Goal: Transaction & Acquisition: Book appointment/travel/reservation

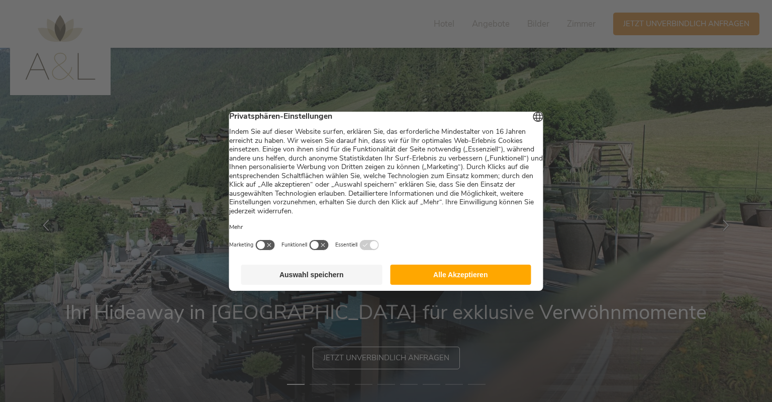
click at [433, 282] on button "Alle Akzeptieren" at bounding box center [460, 274] width 141 height 20
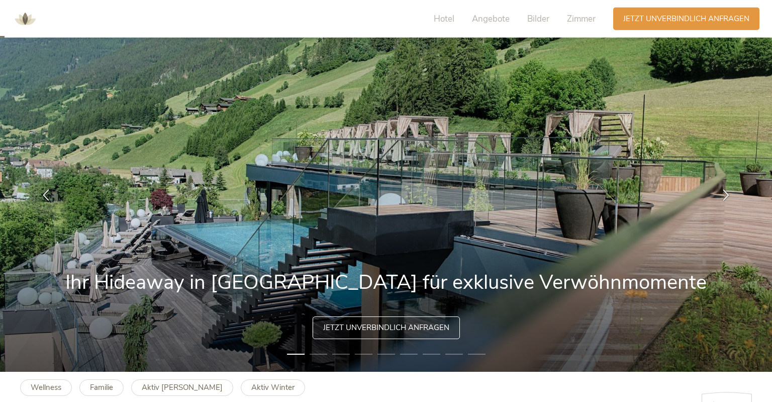
scroll to position [53, 0]
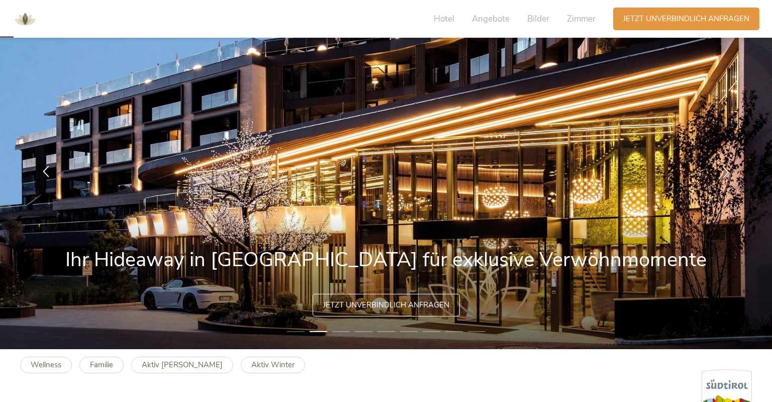
click at [44, 176] on div at bounding box center [46, 172] width 32 height 32
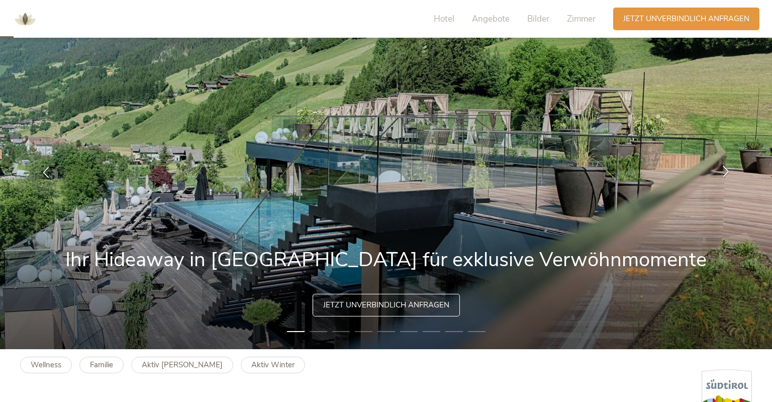
click at [724, 171] on icon at bounding box center [726, 171] width 12 height 12
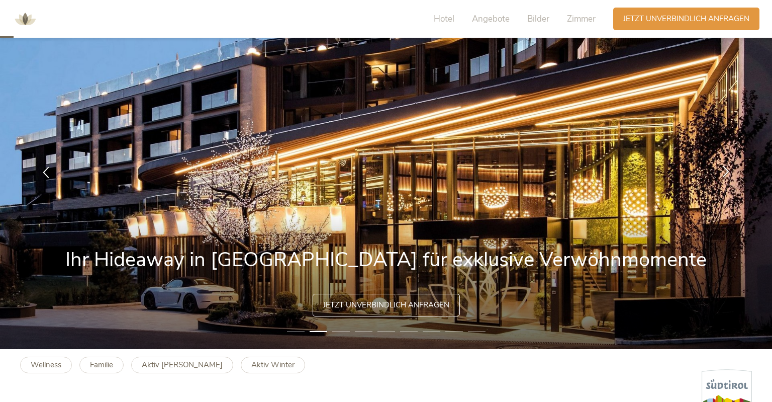
click at [724, 171] on icon at bounding box center [726, 171] width 12 height 12
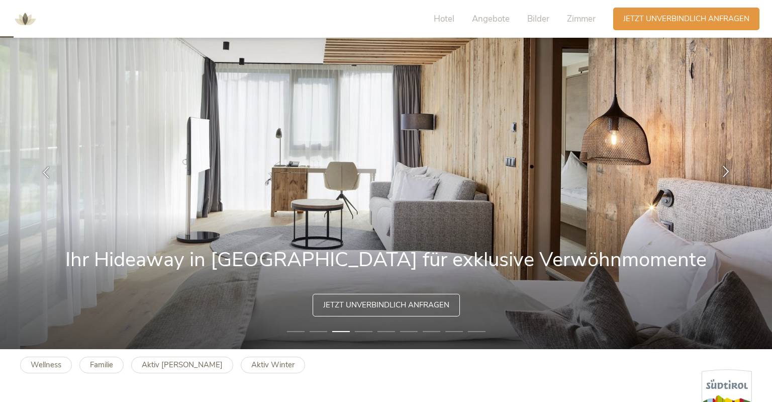
click at [724, 171] on icon at bounding box center [726, 171] width 12 height 12
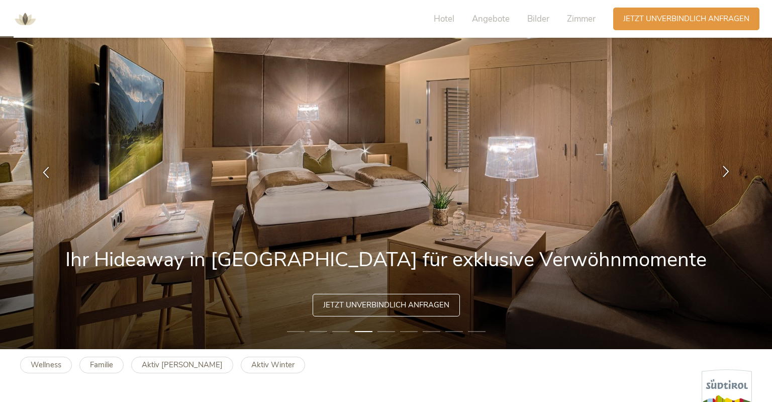
click at [724, 171] on icon at bounding box center [726, 171] width 12 height 12
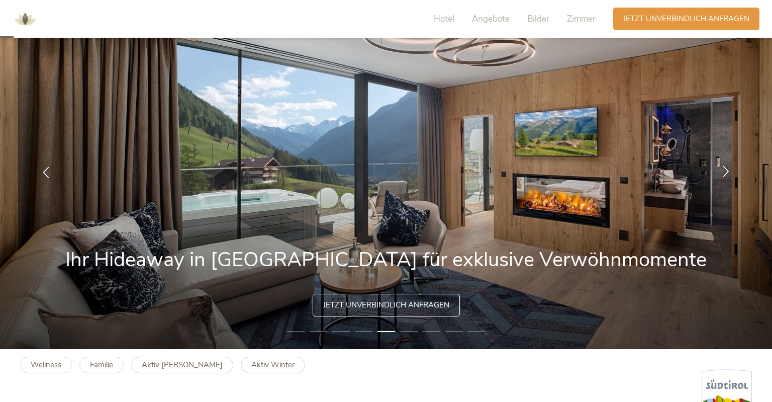
click at [724, 171] on icon at bounding box center [726, 171] width 12 height 12
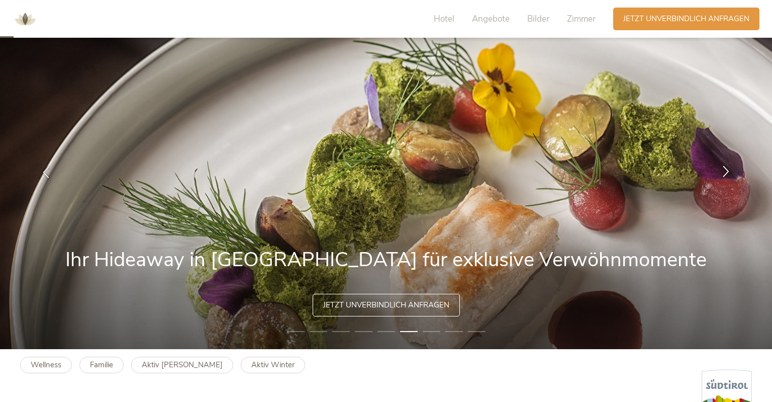
click at [723, 172] on icon at bounding box center [726, 171] width 12 height 12
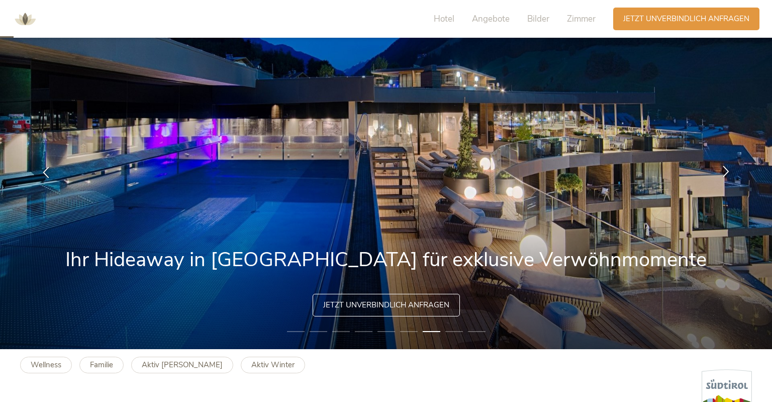
click at [723, 172] on icon at bounding box center [726, 171] width 12 height 12
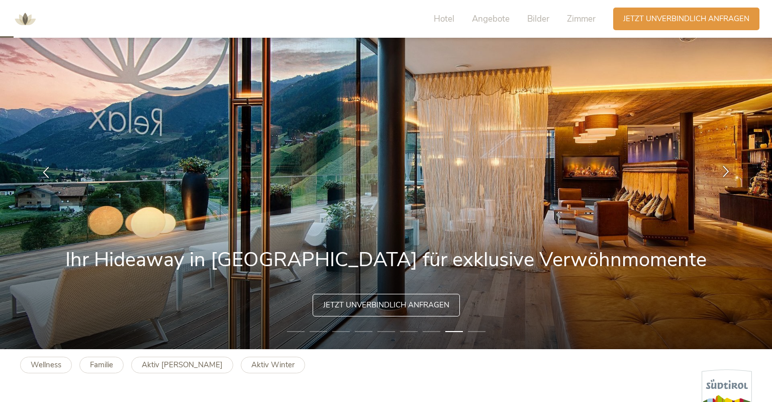
click at [723, 172] on icon at bounding box center [726, 171] width 12 height 12
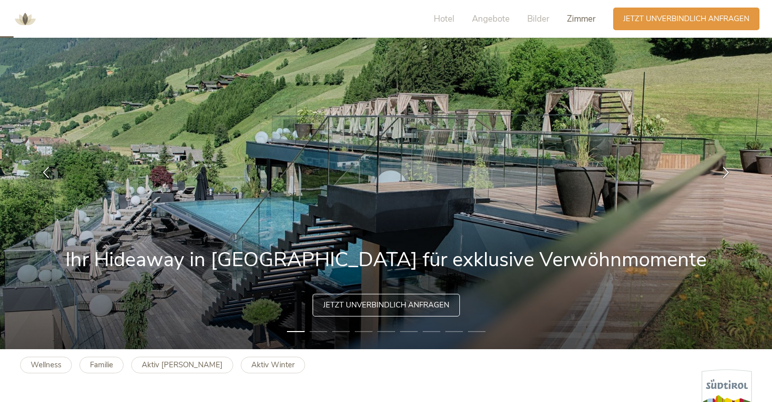
click at [583, 17] on span "Zimmer" at bounding box center [581, 19] width 29 height 12
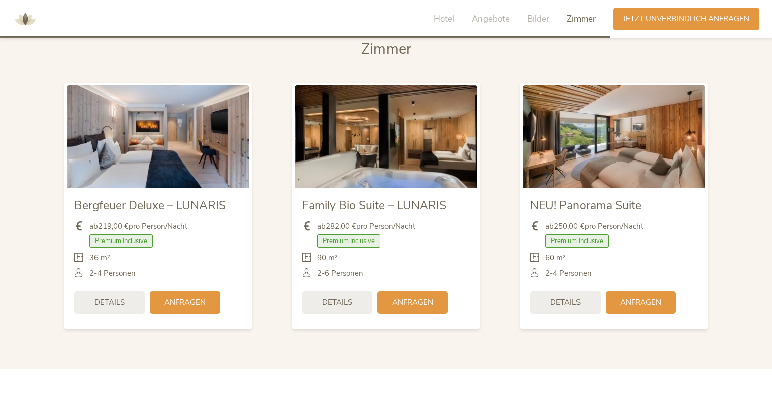
scroll to position [2366, 0]
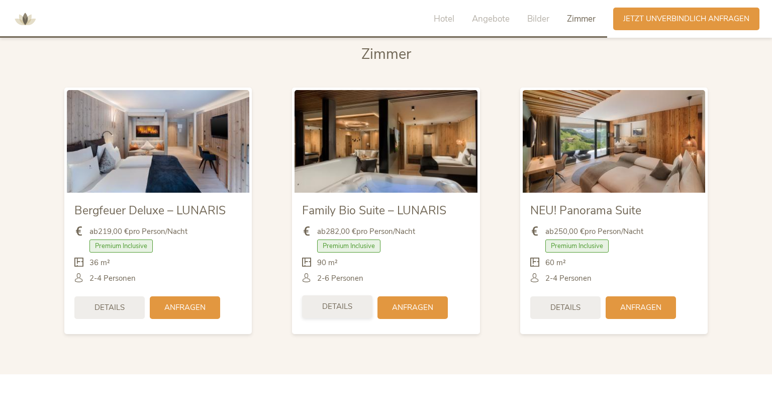
click at [344, 301] on span "Details" at bounding box center [337, 306] width 30 height 11
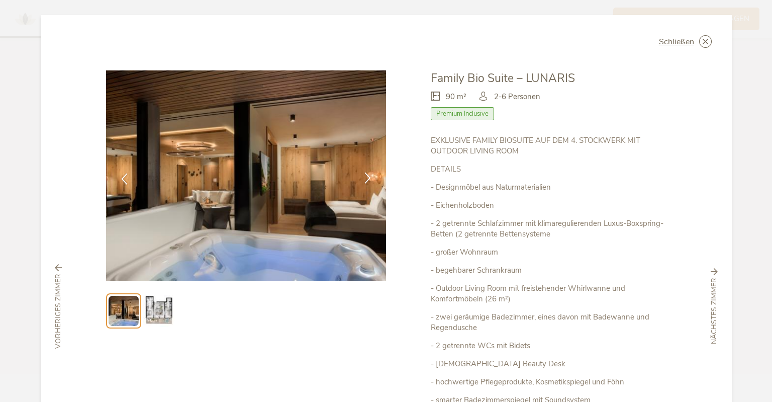
click at [368, 180] on icon at bounding box center [368, 178] width 12 height 12
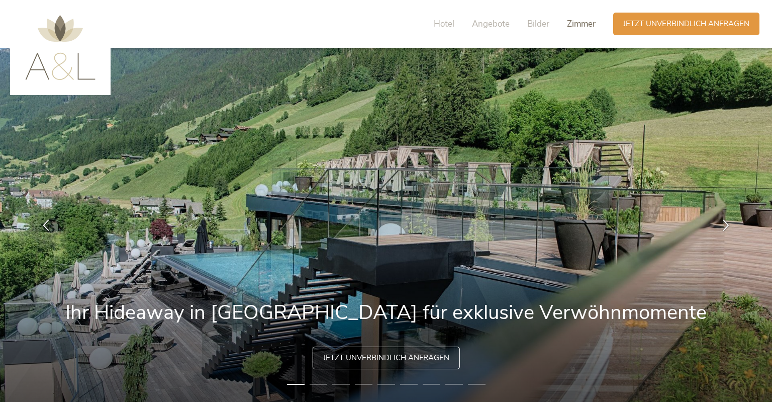
click at [575, 28] on span "Zimmer" at bounding box center [581, 24] width 29 height 12
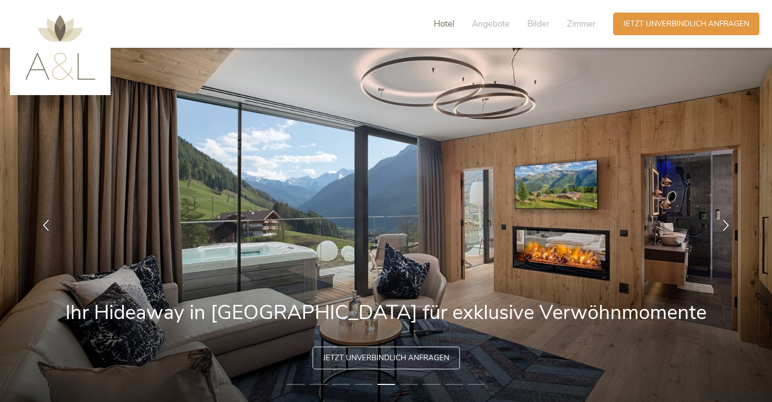
click at [444, 25] on span "Hotel" at bounding box center [444, 24] width 21 height 12
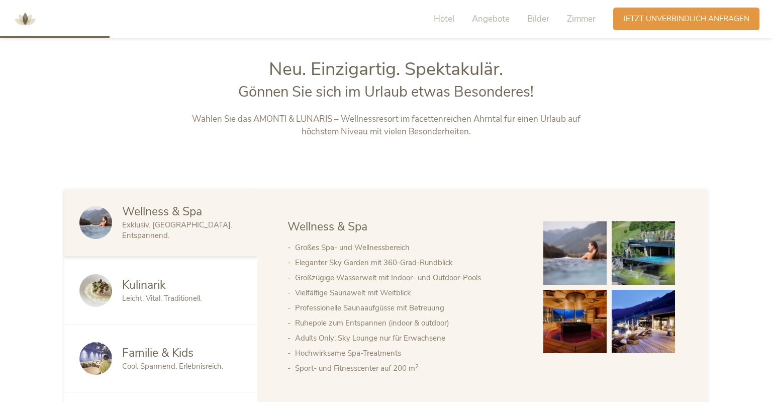
scroll to position [436, 0]
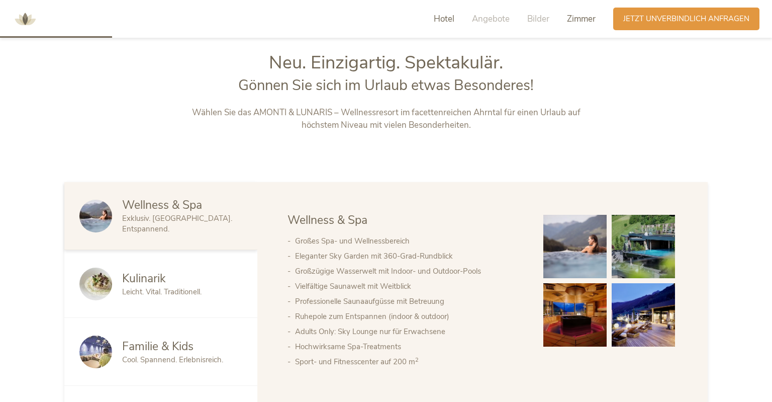
click at [579, 18] on span "Zimmer" at bounding box center [581, 19] width 29 height 12
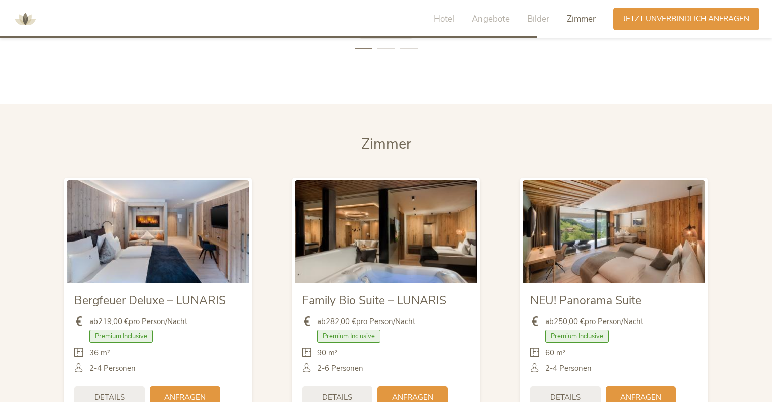
scroll to position [2313, 0]
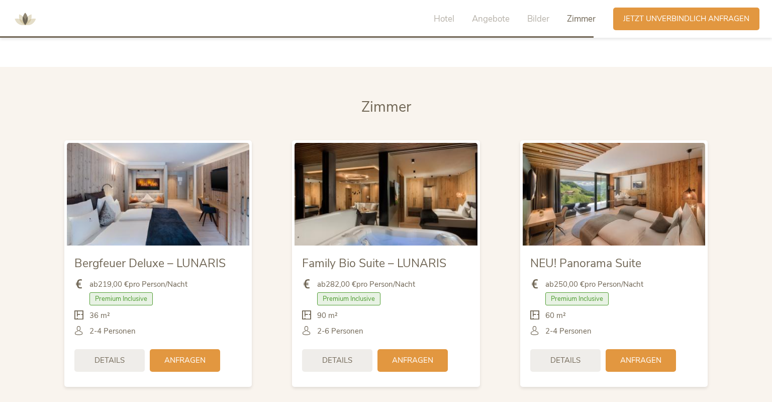
click at [389, 173] on img at bounding box center [386, 194] width 183 height 103
click at [23, 20] on img at bounding box center [25, 19] width 30 height 30
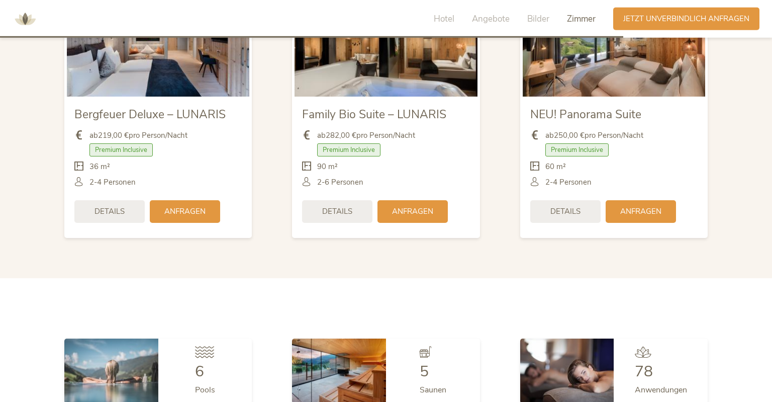
scroll to position [2495, 0]
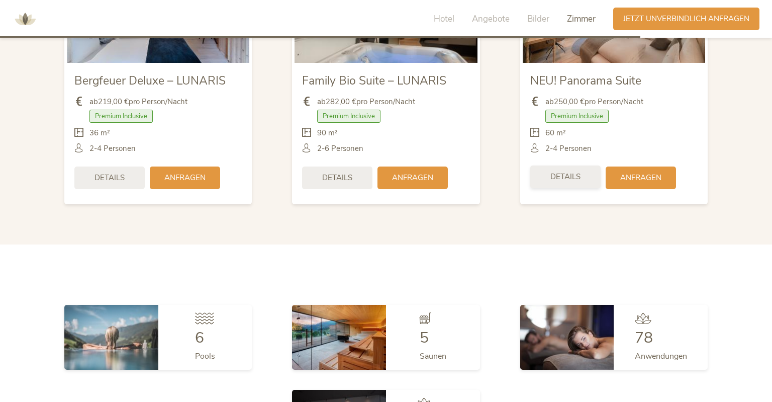
click at [564, 171] on span "Details" at bounding box center [566, 176] width 30 height 11
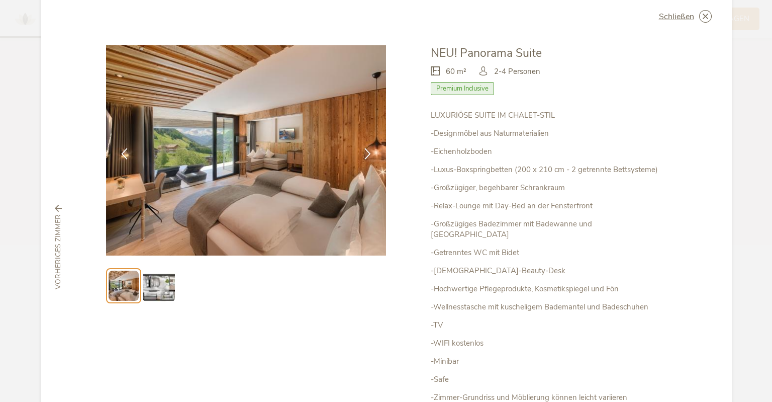
scroll to position [0, 0]
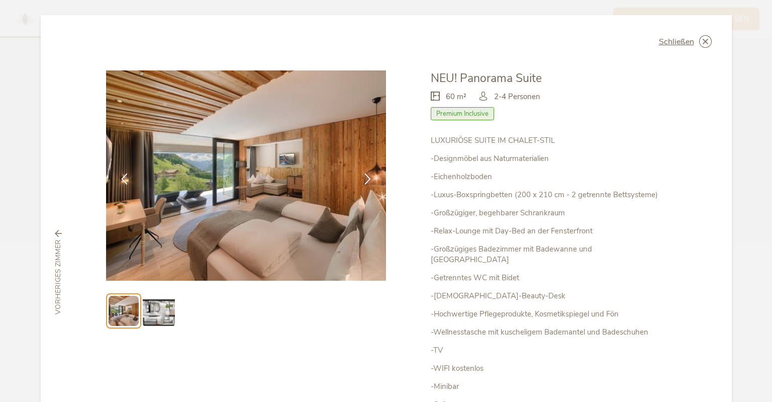
click at [0, 0] on icon at bounding box center [0, 0] width 0 height 0
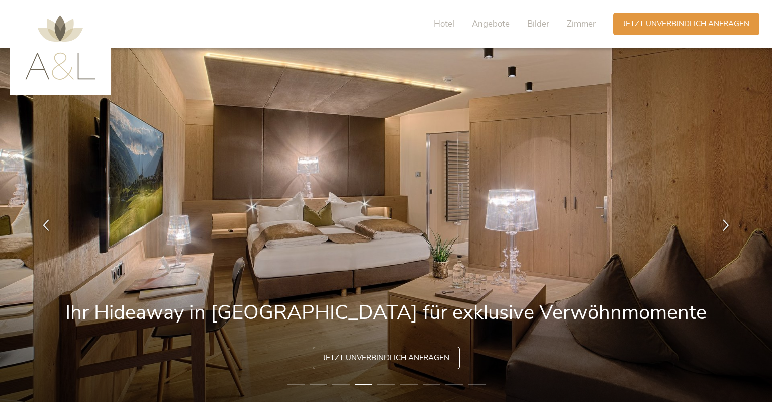
click at [53, 74] on img at bounding box center [60, 47] width 70 height 65
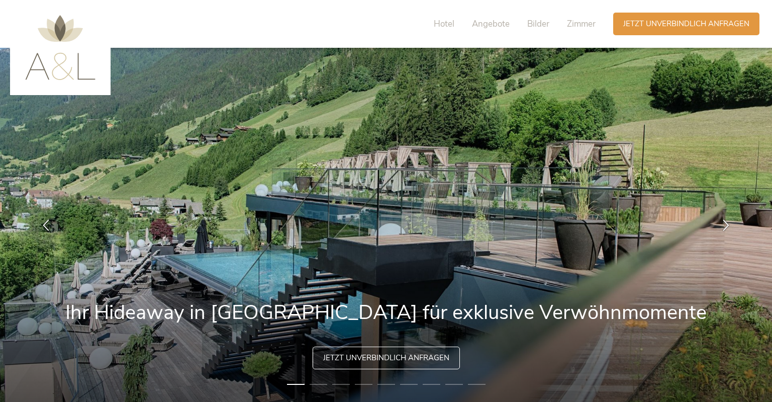
click at [585, 31] on div "Hotel Angebote Bilder Zimmer" at bounding box center [517, 24] width 192 height 23
click at [585, 29] on span "Zimmer" at bounding box center [581, 24] width 29 height 12
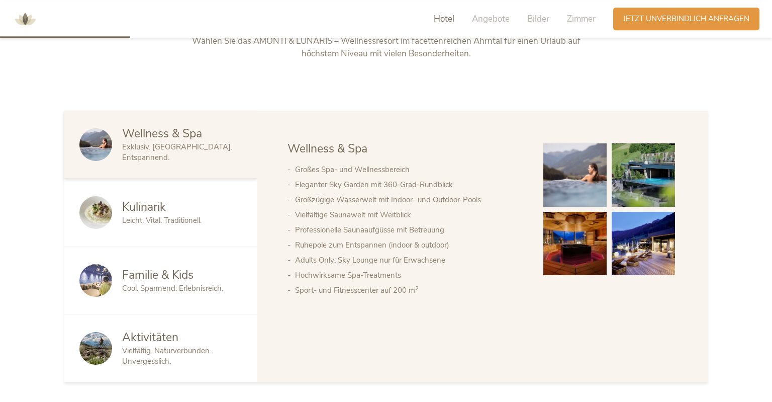
scroll to position [507, 0]
click at [580, 23] on span "Zimmer" at bounding box center [581, 19] width 29 height 12
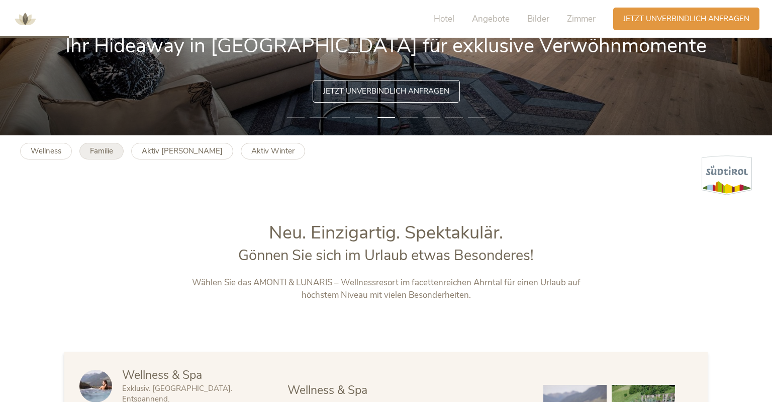
scroll to position [55, 0]
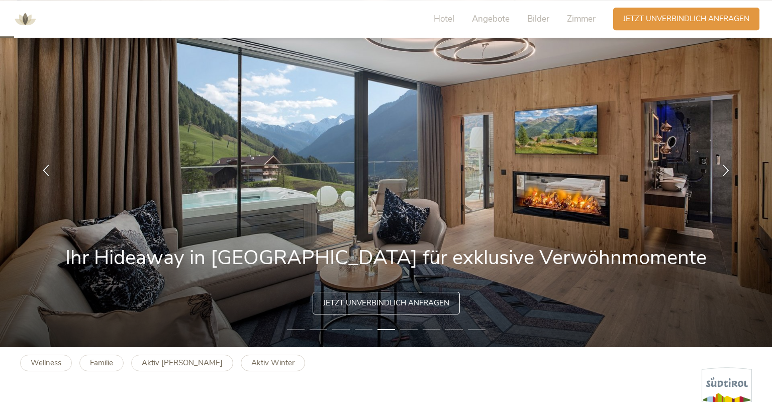
click at [19, 10] on img at bounding box center [25, 19] width 30 height 30
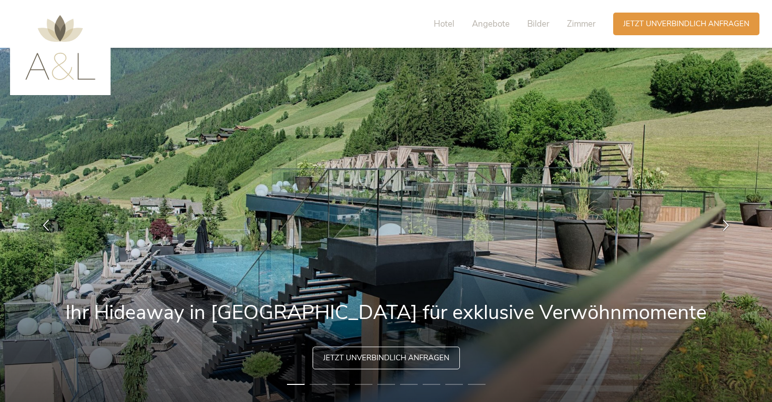
click at [37, 48] on img at bounding box center [60, 47] width 70 height 65
click at [47, 224] on icon at bounding box center [46, 224] width 12 height 12
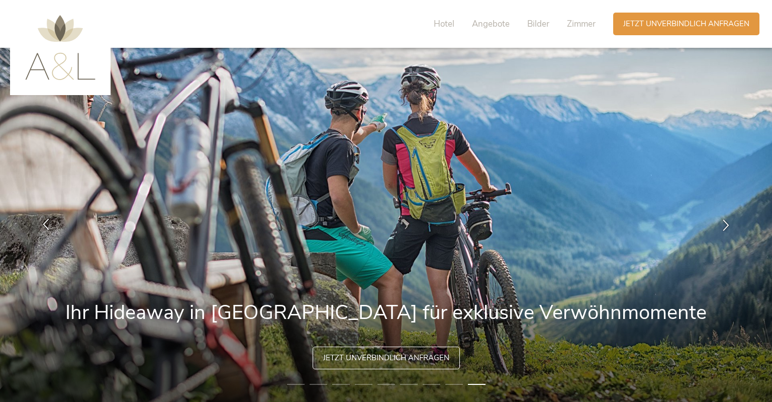
click at [47, 224] on icon at bounding box center [46, 224] width 12 height 12
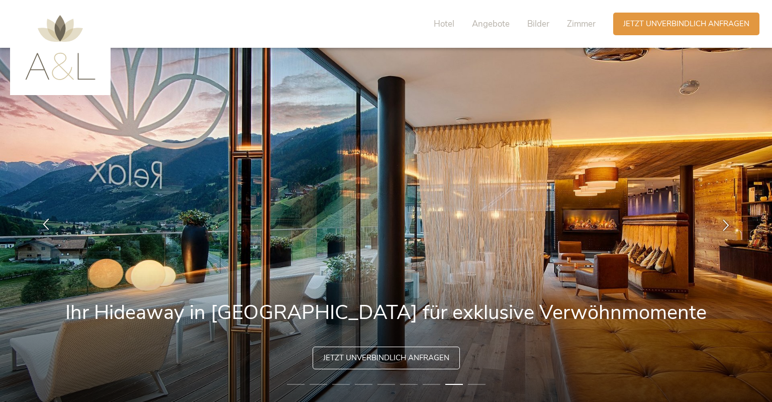
click at [47, 219] on icon at bounding box center [46, 224] width 12 height 12
click at [35, 215] on div at bounding box center [46, 225] width 32 height 32
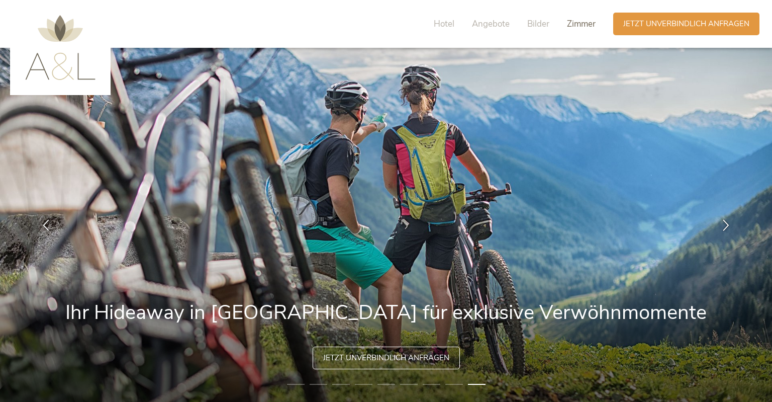
click at [581, 25] on span "Zimmer" at bounding box center [581, 24] width 29 height 12
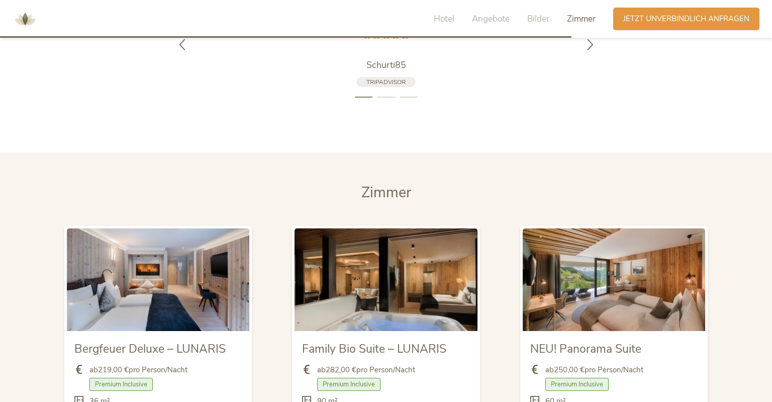
scroll to position [2313, 0]
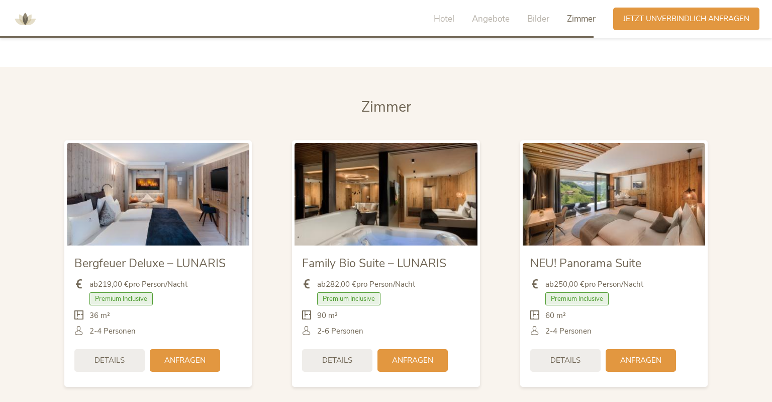
click at [379, 97] on span "Zimmer" at bounding box center [386, 107] width 50 height 20
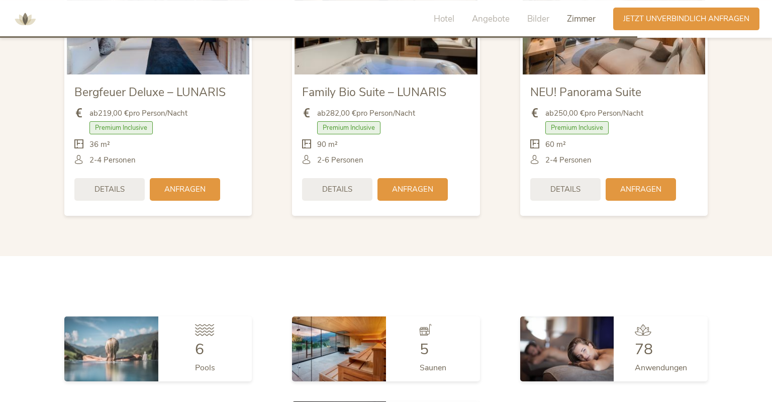
scroll to position [2525, 0]
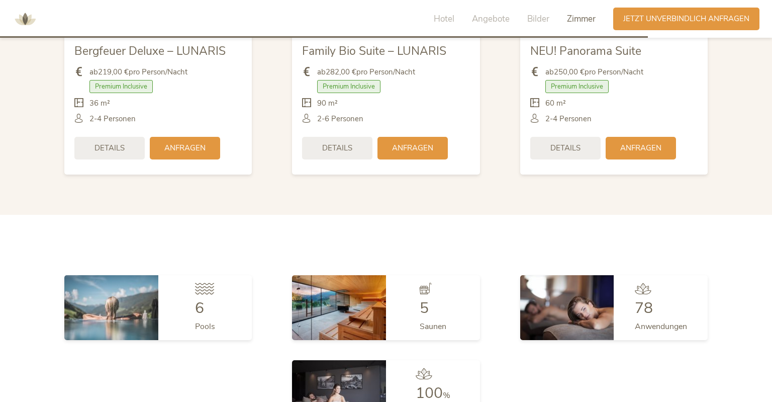
click at [202, 178] on section "Zimmer Zimmer Bergfeuer Deluxe – LUNARIS ab 219,00 € pro Person/Nacht Premium I…" at bounding box center [386, 35] width 772 height 360
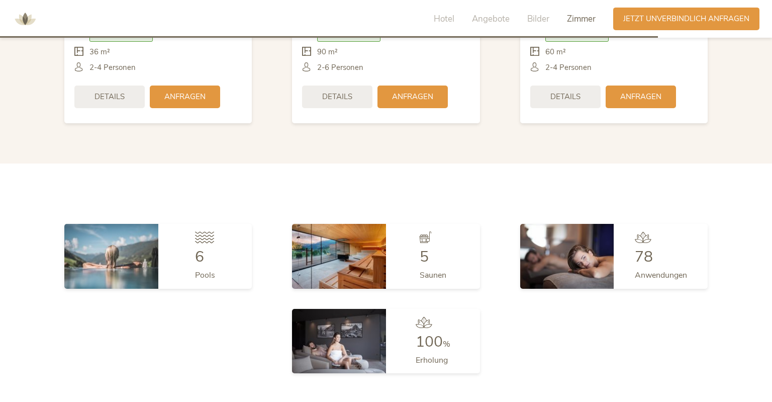
scroll to position [2578, 0]
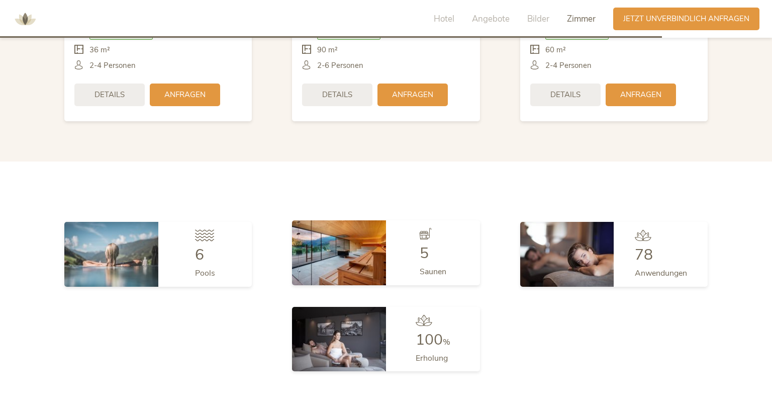
click at [421, 243] on span "5" at bounding box center [424, 253] width 9 height 21
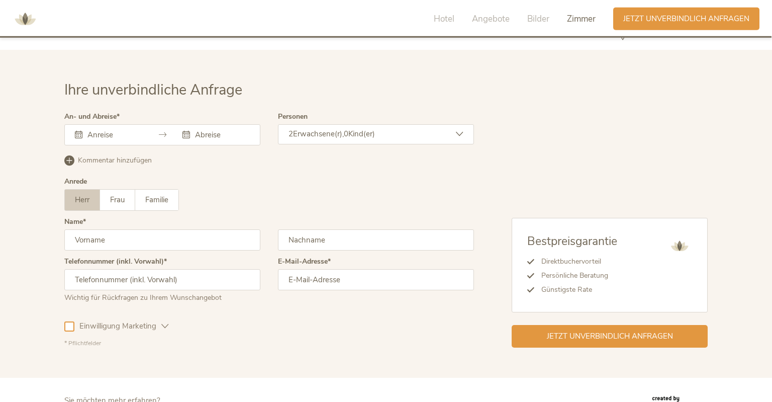
scroll to position [3008, 0]
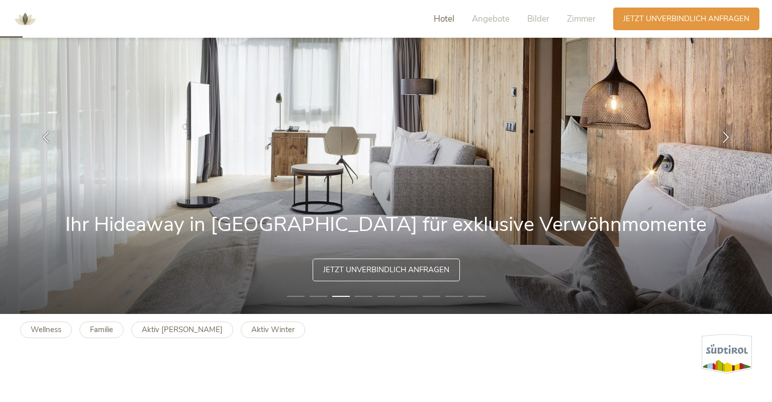
click at [445, 19] on span "Hotel" at bounding box center [444, 19] width 21 height 12
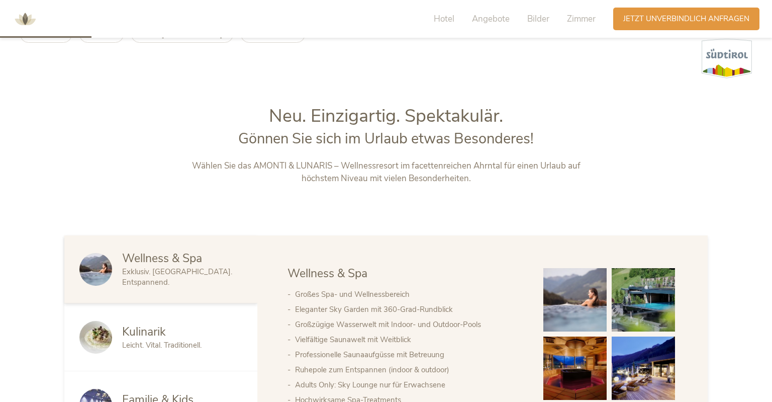
scroll to position [118, 0]
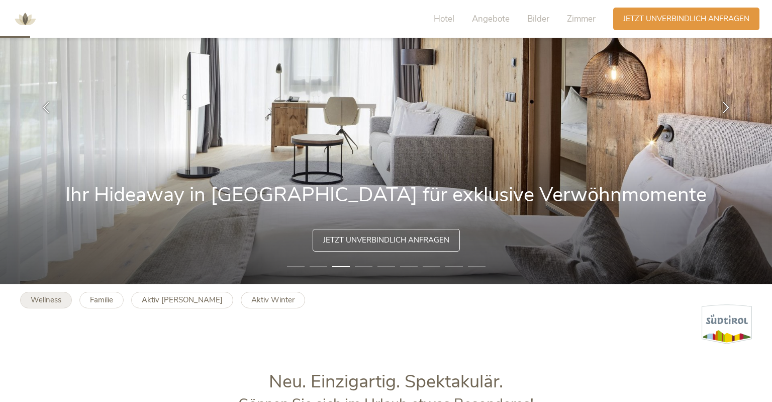
click at [49, 294] on link "Wellness" at bounding box center [46, 300] width 52 height 17
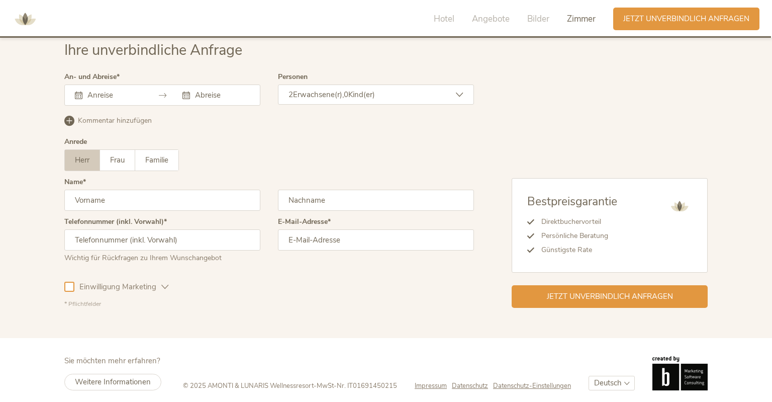
scroll to position [3083, 0]
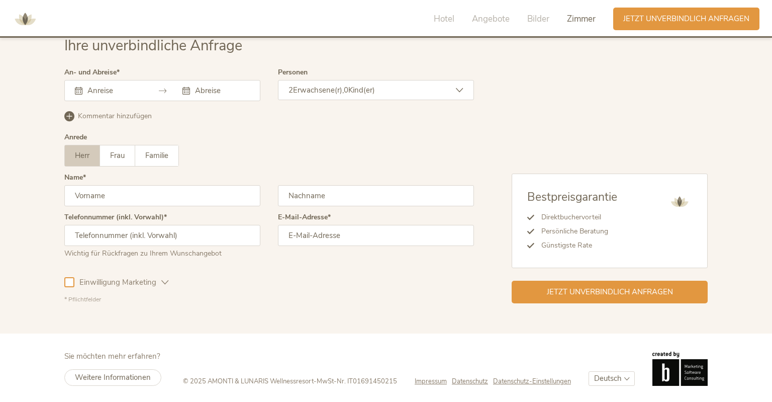
click at [585, 22] on span "Zimmer" at bounding box center [581, 19] width 29 height 12
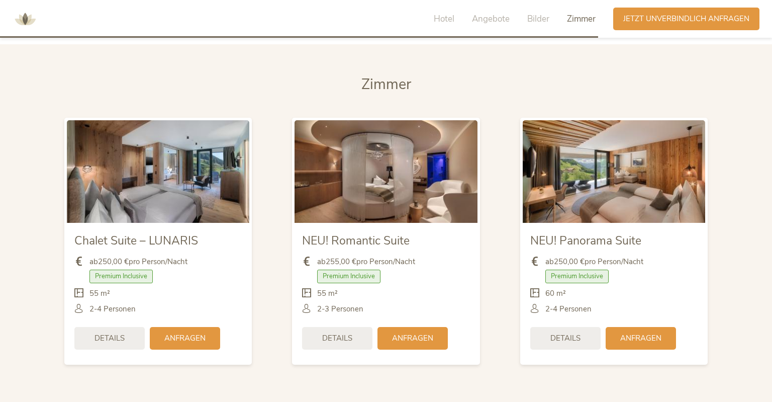
scroll to position [2388, 0]
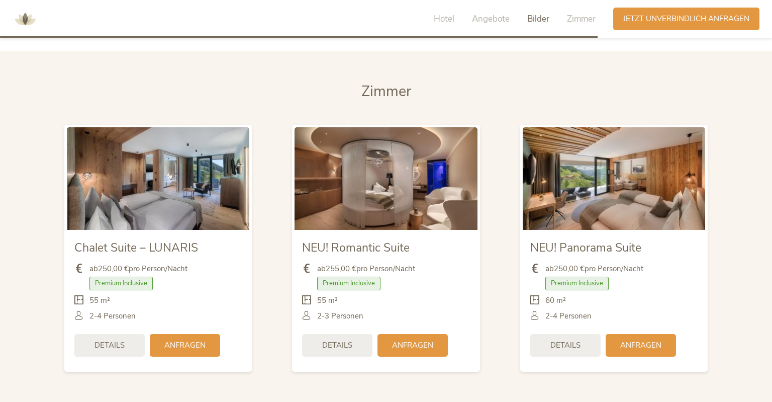
click at [737, 224] on section "[PERSON_NAME] Chalet Suite – LUNARIS ab 250,00 € pro Person/Nacht Premium Inclu…" at bounding box center [386, 231] width 772 height 360
click at [737, 224] on section "Zimmer Zimmer Chalet Suite – LUNARIS ab 250,00 € pro Person/Nacht Premium Inclu…" at bounding box center [386, 231] width 772 height 360
click at [654, 20] on span "Jetzt unverbindlich anfragen" at bounding box center [686, 18] width 126 height 11
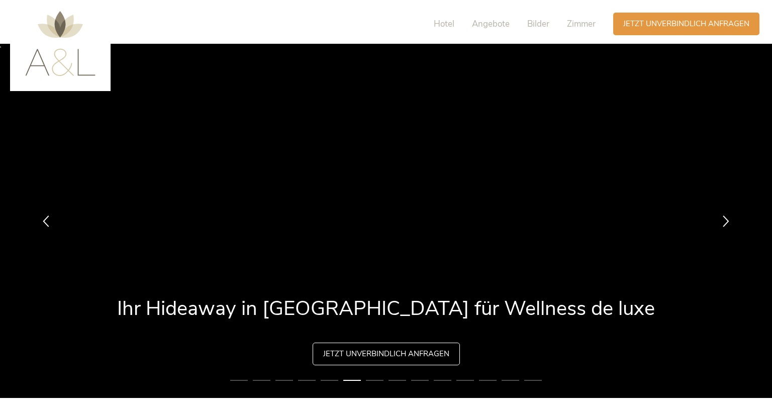
scroll to position [0, 0]
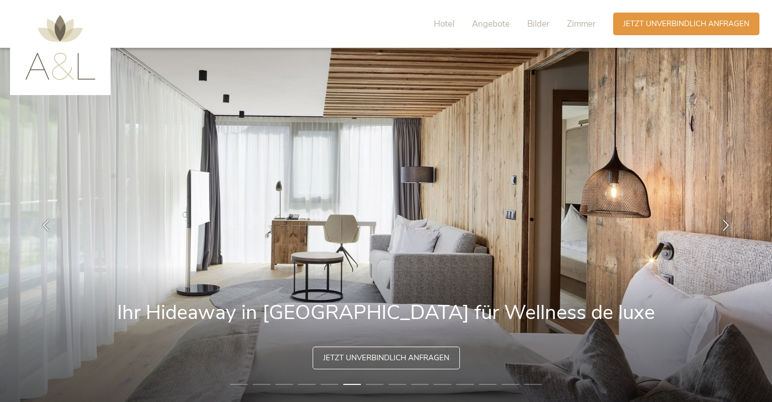
click at [73, 49] on img at bounding box center [60, 47] width 70 height 65
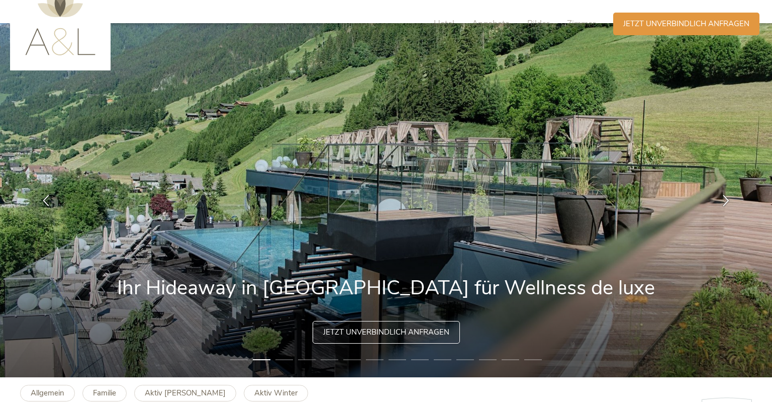
scroll to position [159, 0]
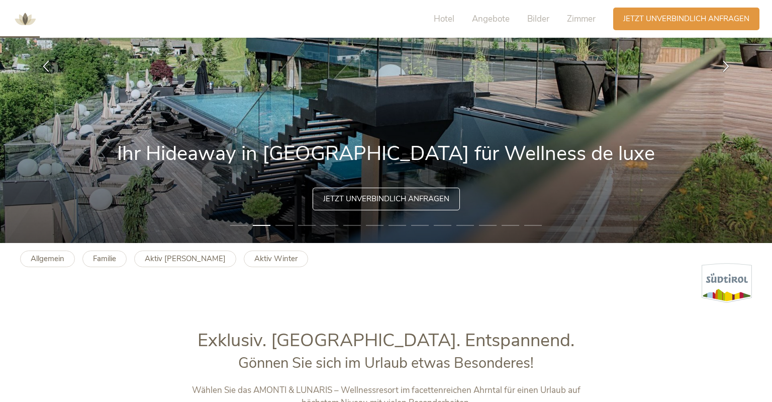
drag, startPoint x: 279, startPoint y: 228, endPoint x: 294, endPoint y: 231, distance: 15.9
click at [279, 228] on li "3" at bounding box center [285, 225] width 18 height 10
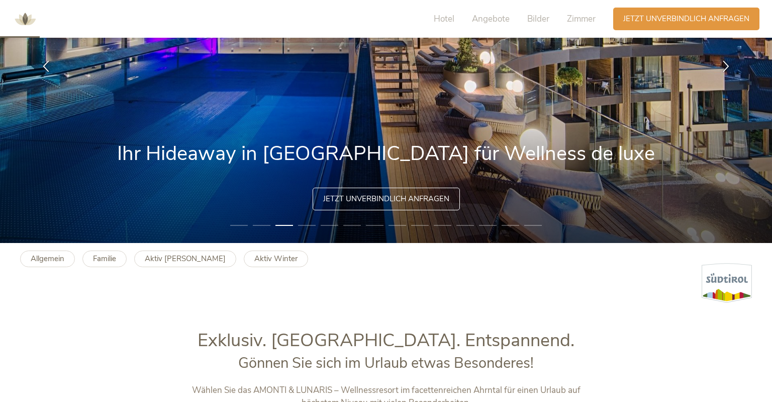
click at [306, 226] on li "4" at bounding box center [307, 225] width 18 height 10
click at [329, 227] on li "5" at bounding box center [330, 225] width 18 height 10
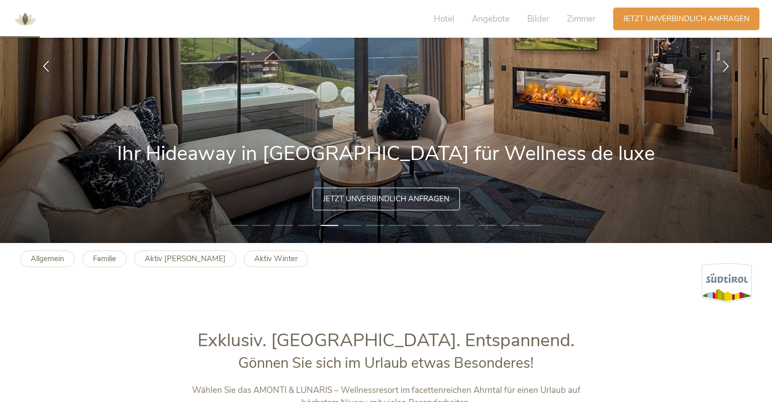
click at [340, 226] on img at bounding box center [386, 66] width 772 height 354
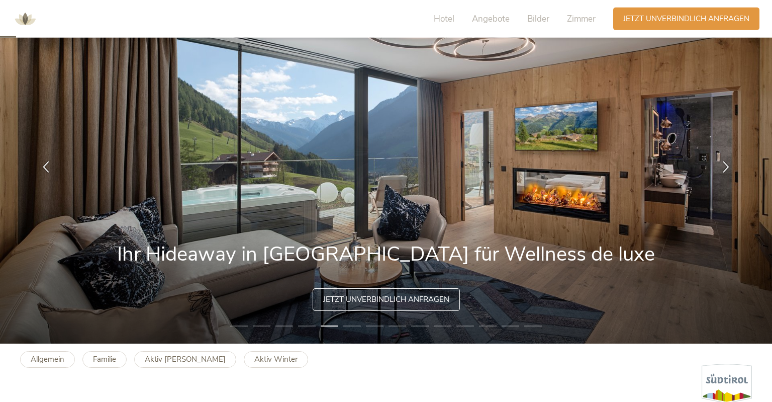
scroll to position [53, 0]
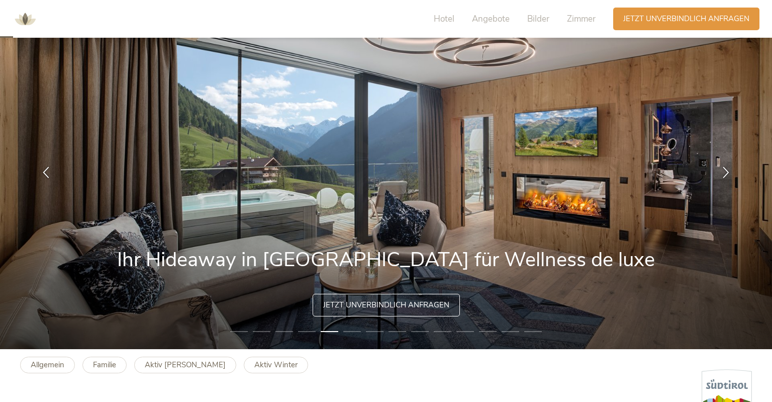
click at [363, 162] on img at bounding box center [386, 172] width 772 height 354
click at [370, 164] on img at bounding box center [386, 172] width 772 height 354
click at [536, 268] on img at bounding box center [386, 172] width 772 height 354
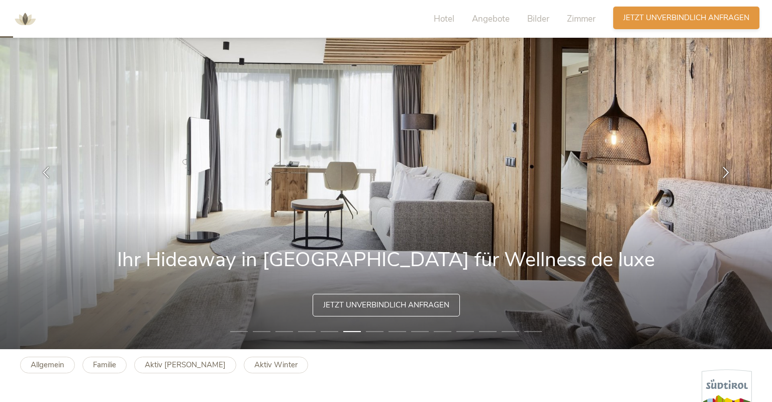
click at [637, 28] on div "Anfragen Jetzt unverbindlich anfragen" at bounding box center [686, 18] width 146 height 23
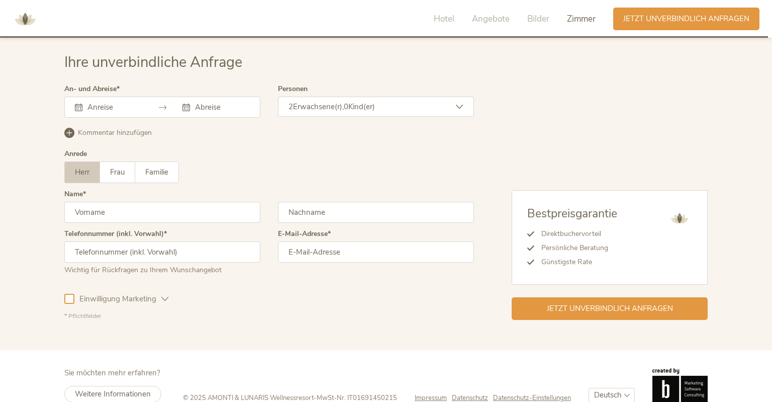
scroll to position [3083, 0]
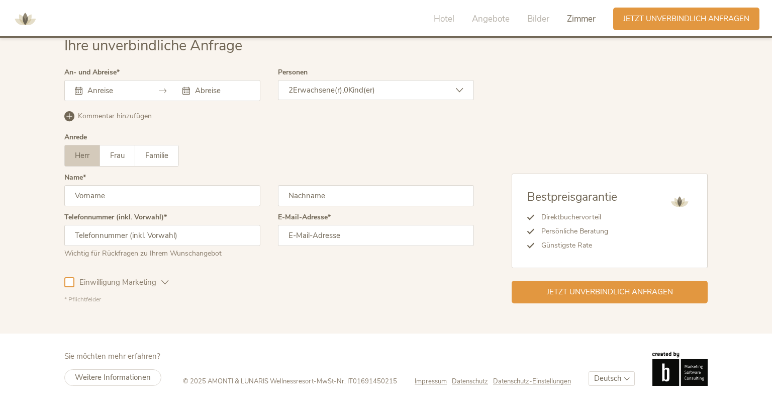
click at [566, 21] on div "Hotel Angebote Bilder Zimmer" at bounding box center [517, 19] width 192 height 23
click at [474, 21] on span "Angebote" at bounding box center [491, 19] width 38 height 12
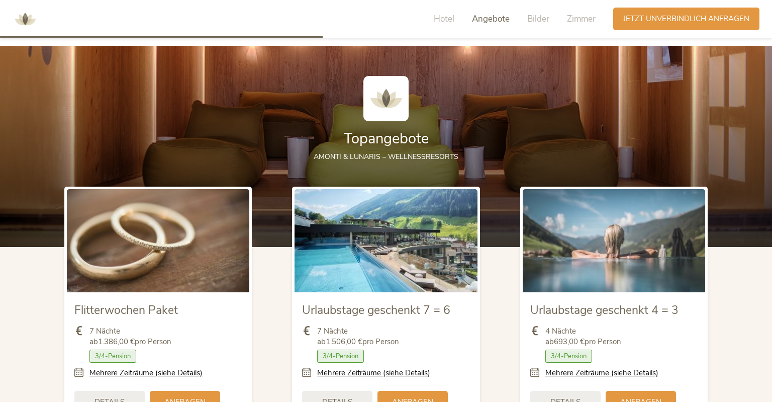
scroll to position [1102, 0]
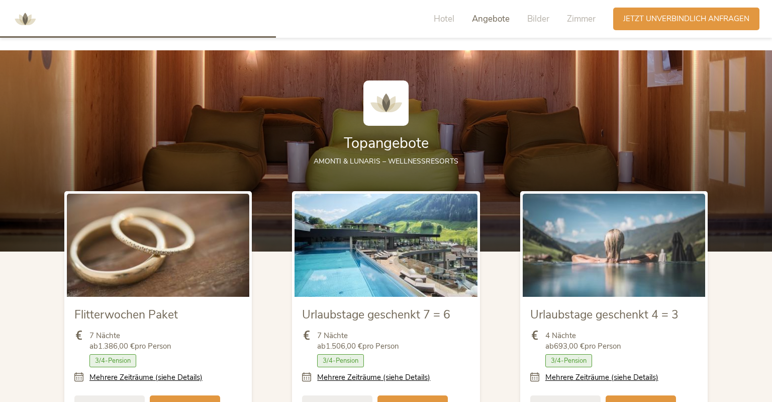
click at [27, 30] on img at bounding box center [25, 19] width 30 height 30
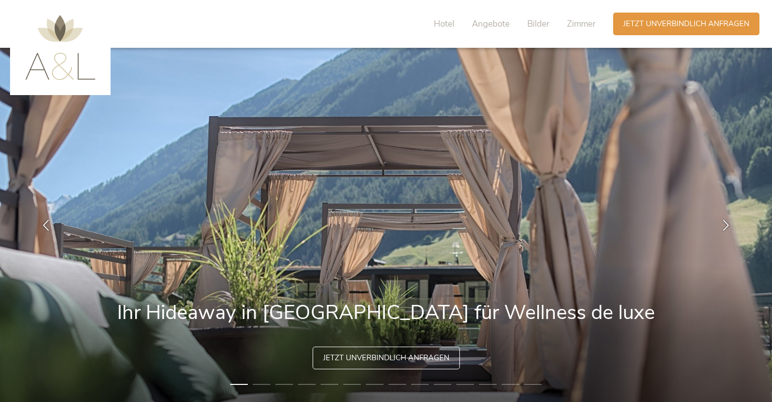
click at [52, 73] on img at bounding box center [60, 47] width 70 height 65
click at [58, 70] on img at bounding box center [60, 47] width 70 height 65
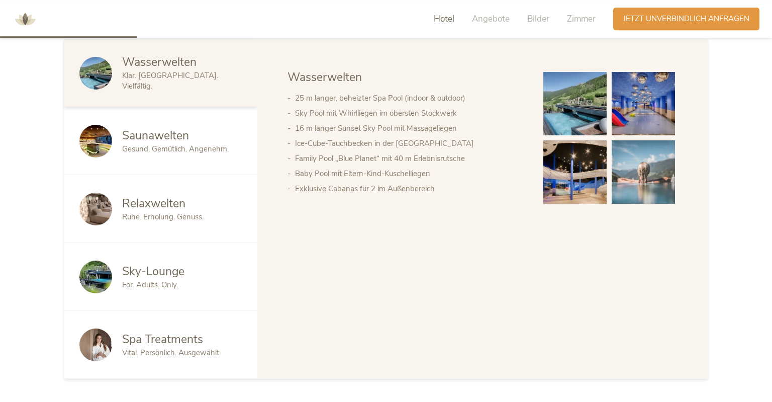
scroll to position [584, 0]
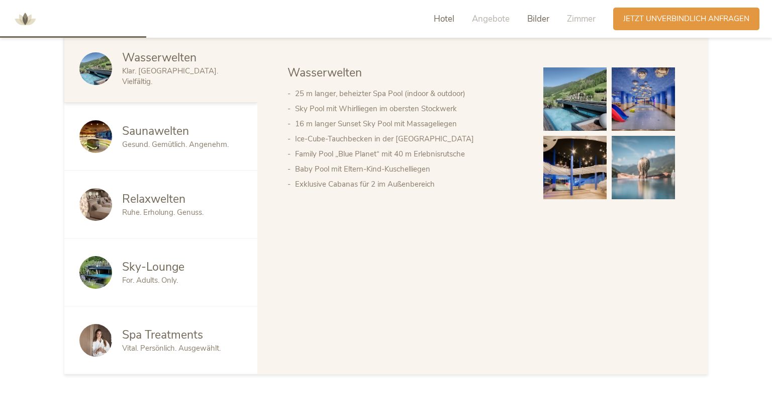
click at [534, 18] on span "Bilder" at bounding box center [538, 19] width 22 height 12
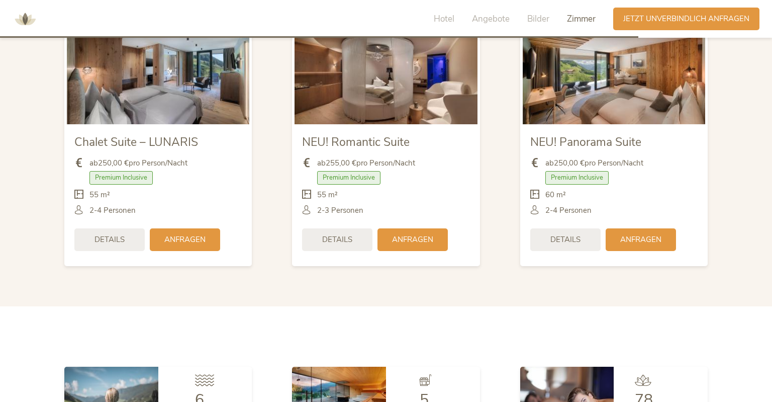
scroll to position [2421, 0]
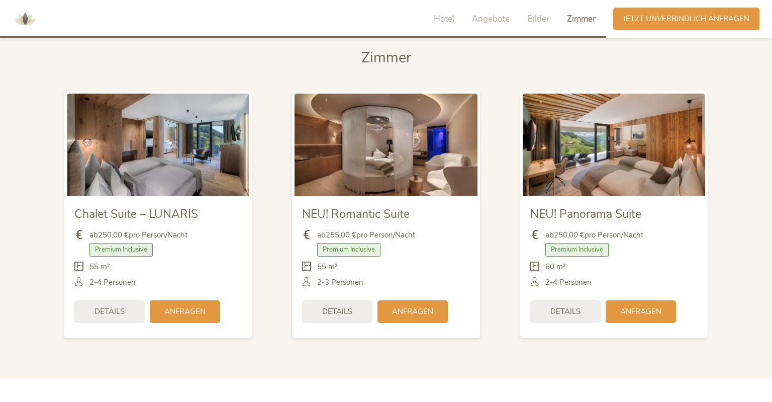
click at [618, 148] on img at bounding box center [614, 145] width 183 height 103
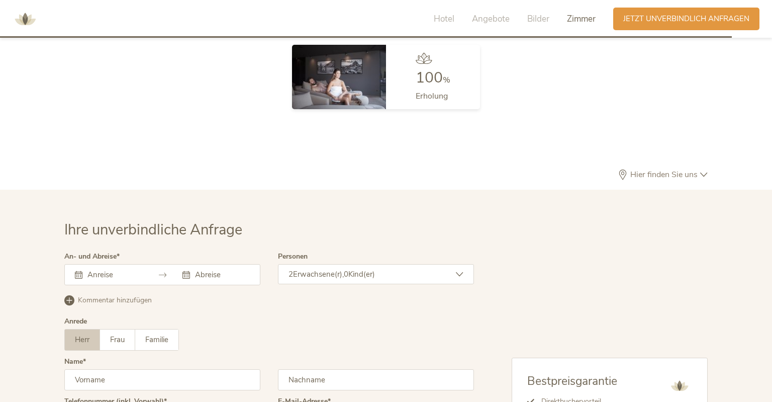
scroll to position [3083, 0]
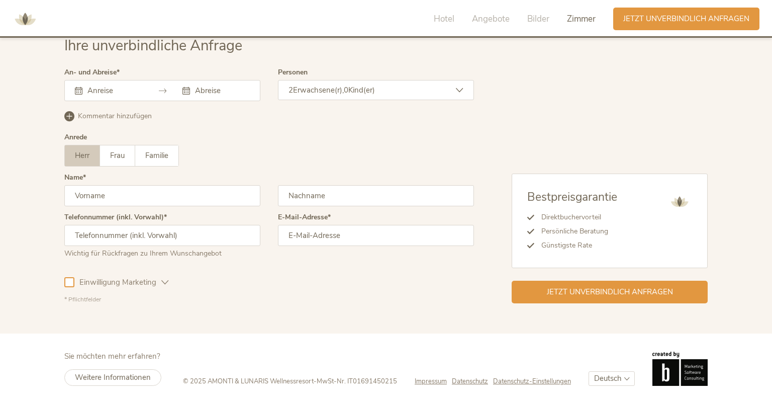
click at [575, 16] on span "Zimmer" at bounding box center [581, 19] width 29 height 12
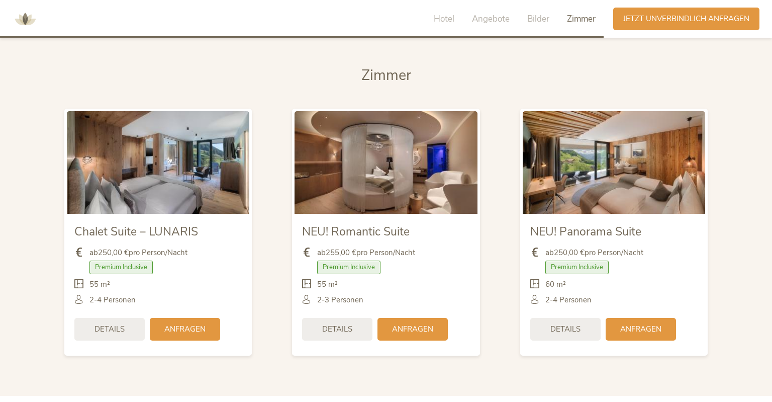
scroll to position [2388, 0]
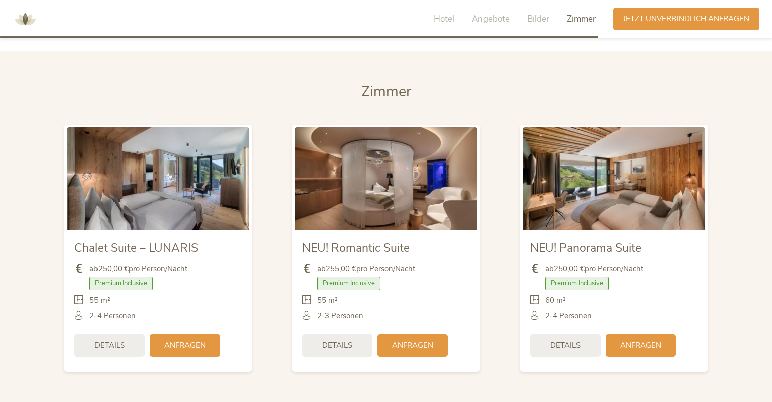
click at [19, 20] on img at bounding box center [25, 19] width 30 height 30
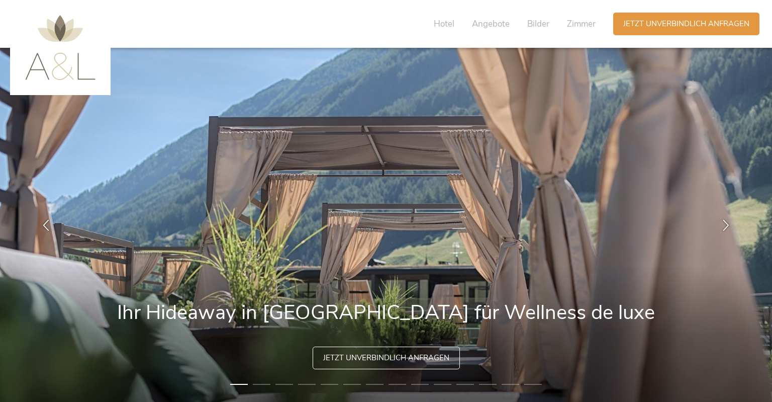
click at [76, 78] on img at bounding box center [60, 47] width 70 height 65
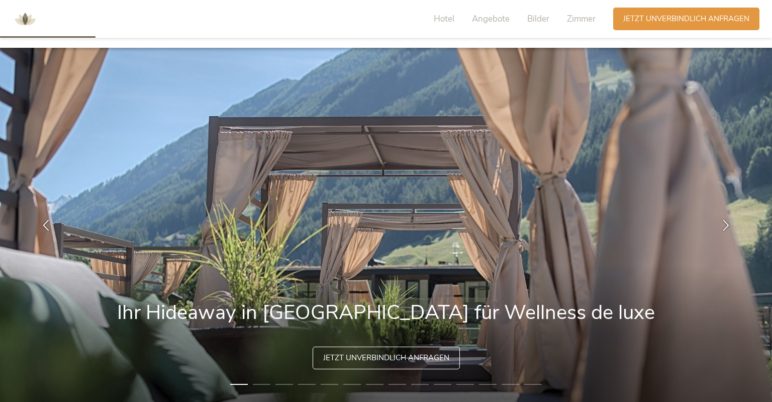
scroll to position [319, 0]
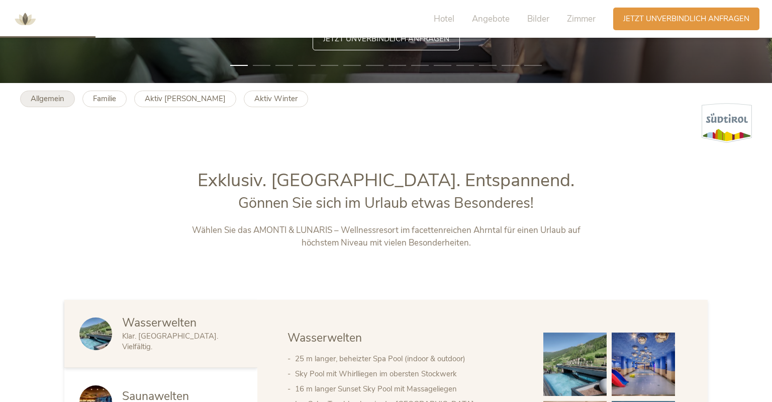
click at [63, 98] on b "Allgemein" at bounding box center [48, 99] width 34 height 10
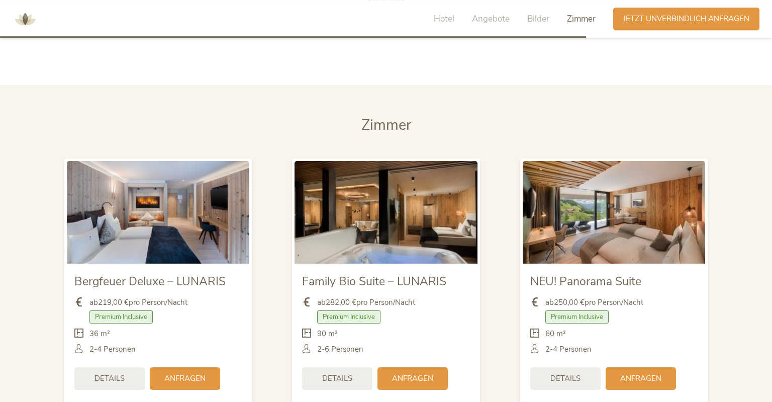
scroll to position [2336, 0]
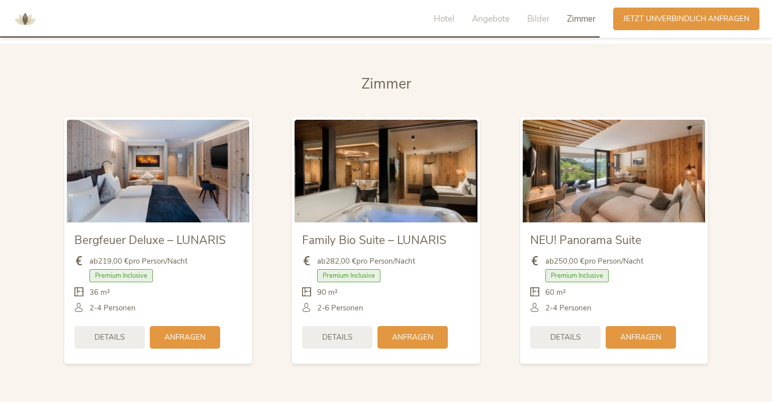
click at [747, 199] on section "[PERSON_NAME] Bergfeuer Deluxe – LUNARIS ab 219,00 € pro Person/Nacht Premium I…" at bounding box center [386, 224] width 772 height 360
click at [743, 198] on section "[PERSON_NAME] Bergfeuer Deluxe – LUNARIS ab 219,00 € pro Person/Nacht Premium I…" at bounding box center [386, 224] width 772 height 360
drag, startPoint x: 428, startPoint y: 39, endPoint x: 410, endPoint y: 54, distance: 23.2
click at [401, 74] on span "Zimmer" at bounding box center [386, 84] width 50 height 20
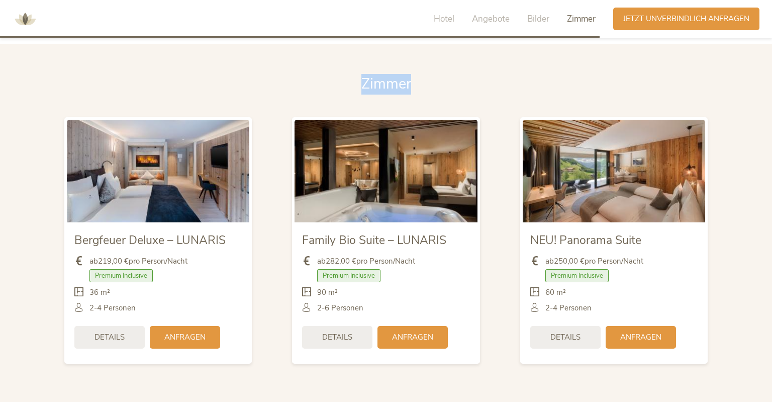
click at [400, 74] on span "Zimmer" at bounding box center [386, 84] width 50 height 20
click at [391, 74] on span "Zimmer" at bounding box center [386, 84] width 50 height 20
click at [474, 23] on span "Angebote" at bounding box center [491, 19] width 38 height 12
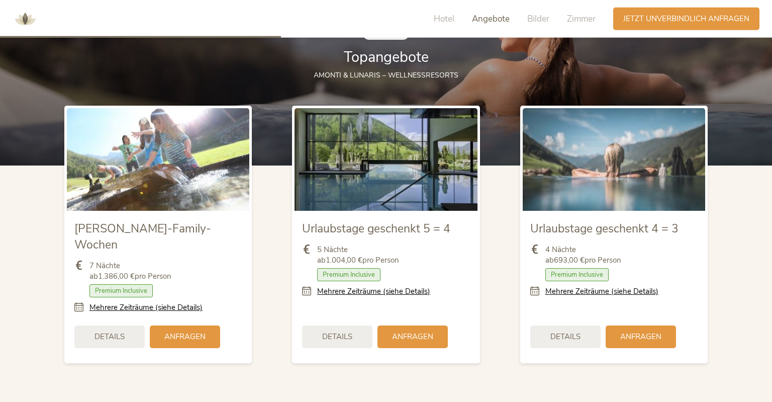
scroll to position [1140, 0]
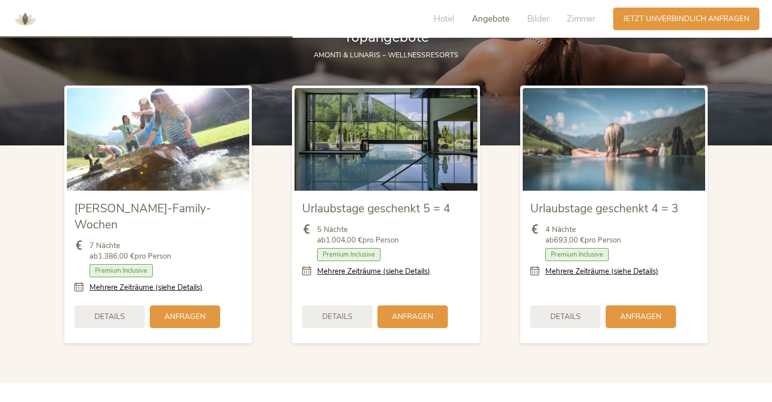
click at [433, 83] on div "Urlaubstage geschenkt 5 = 4 5 Nächte ab 1.004,00 € pro Person Zimmer mit Frühst…" at bounding box center [386, 214] width 228 height 278
click at [556, 310] on span "Details" at bounding box center [566, 315] width 30 height 11
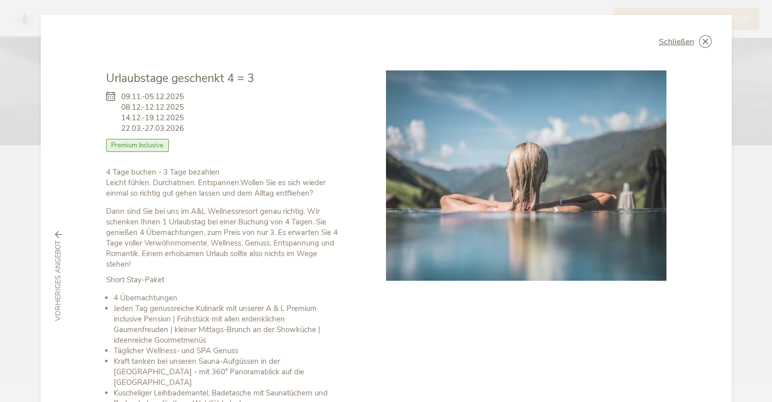
click at [132, 143] on span "Premium Inclusive" at bounding box center [137, 145] width 63 height 13
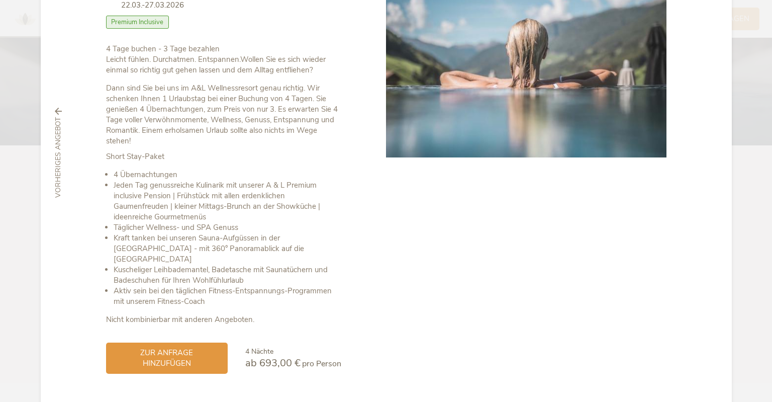
scroll to position [142, 0]
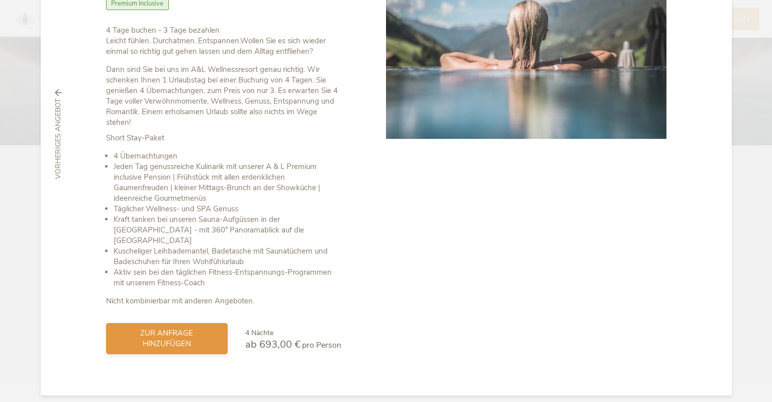
click at [140, 328] on span "zur Anfrage hinzufügen" at bounding box center [167, 338] width 102 height 21
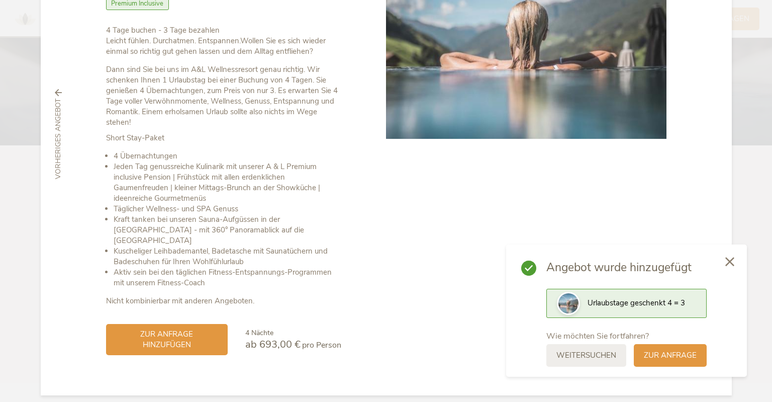
click at [728, 262] on icon at bounding box center [729, 261] width 9 height 9
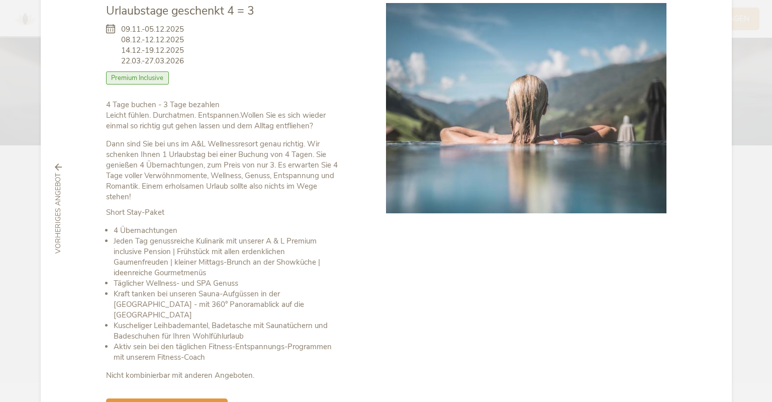
scroll to position [0, 0]
